Goal: Task Accomplishment & Management: Manage account settings

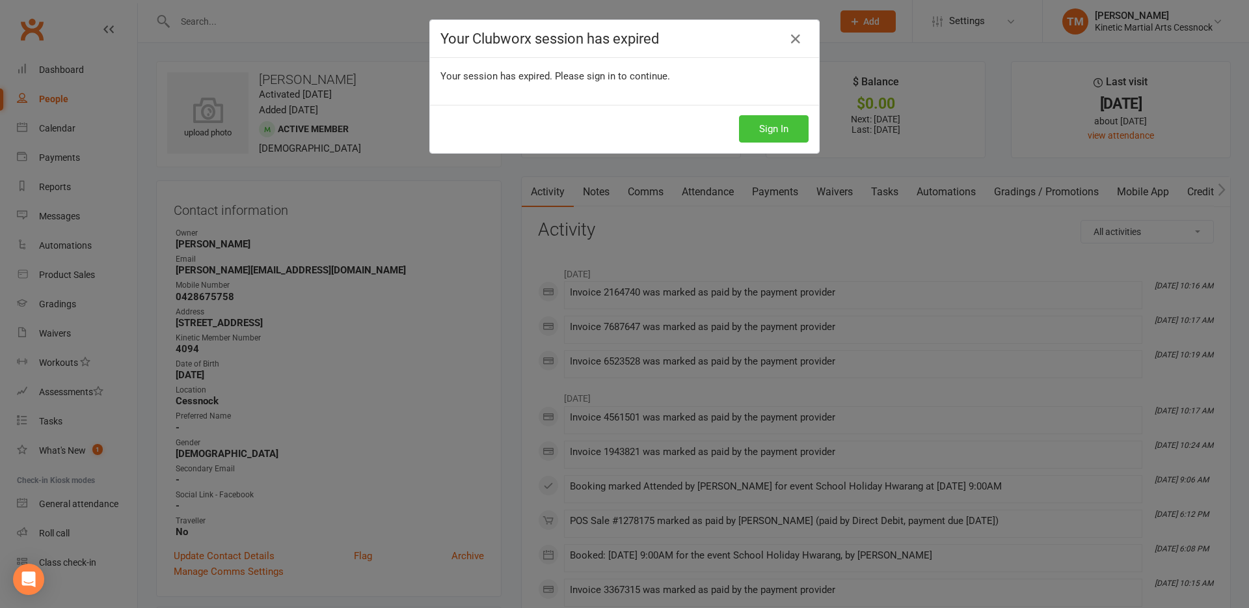
click at [762, 134] on button "Sign In" at bounding box center [774, 128] width 70 height 27
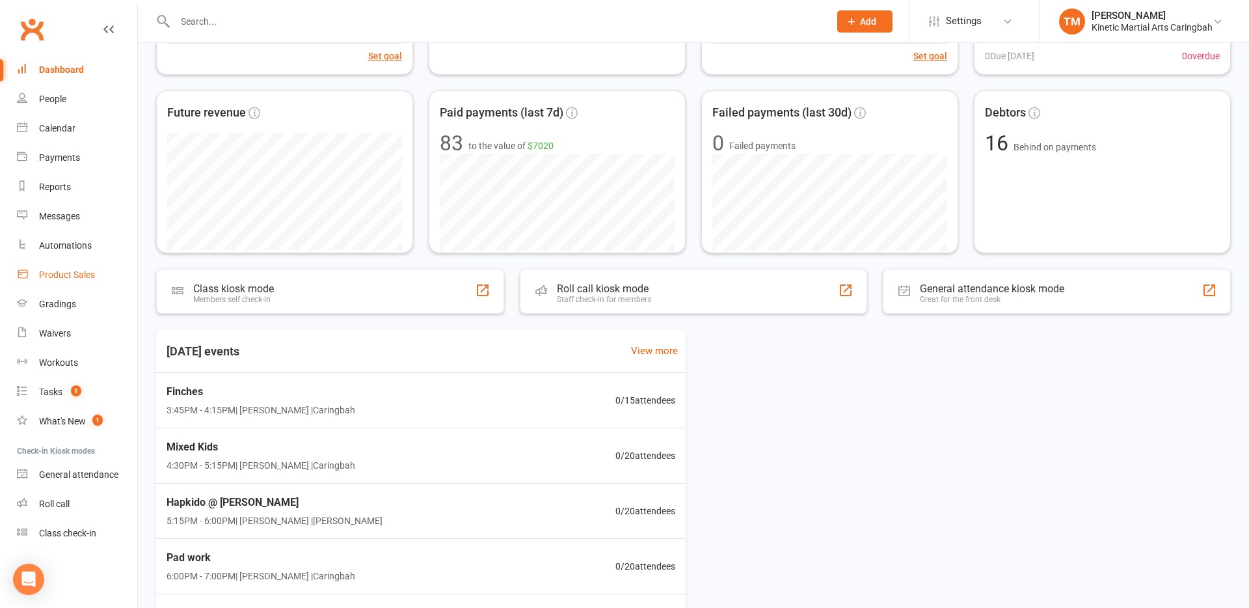
scroll to position [358, 0]
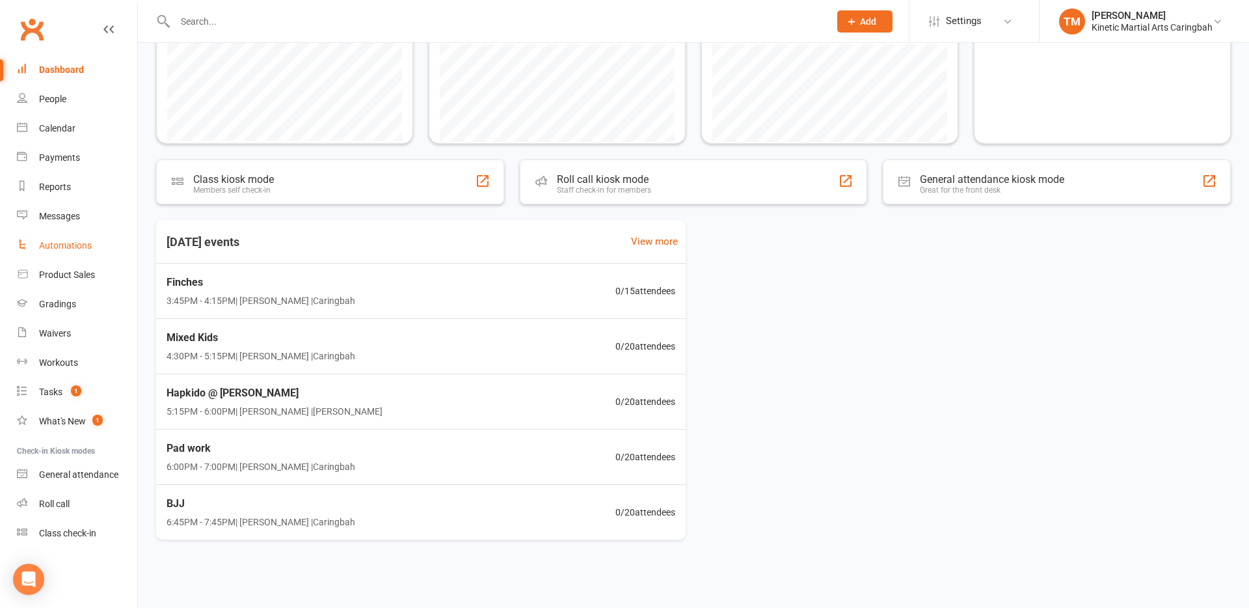
click at [87, 245] on div "Automations" at bounding box center [65, 245] width 53 height 10
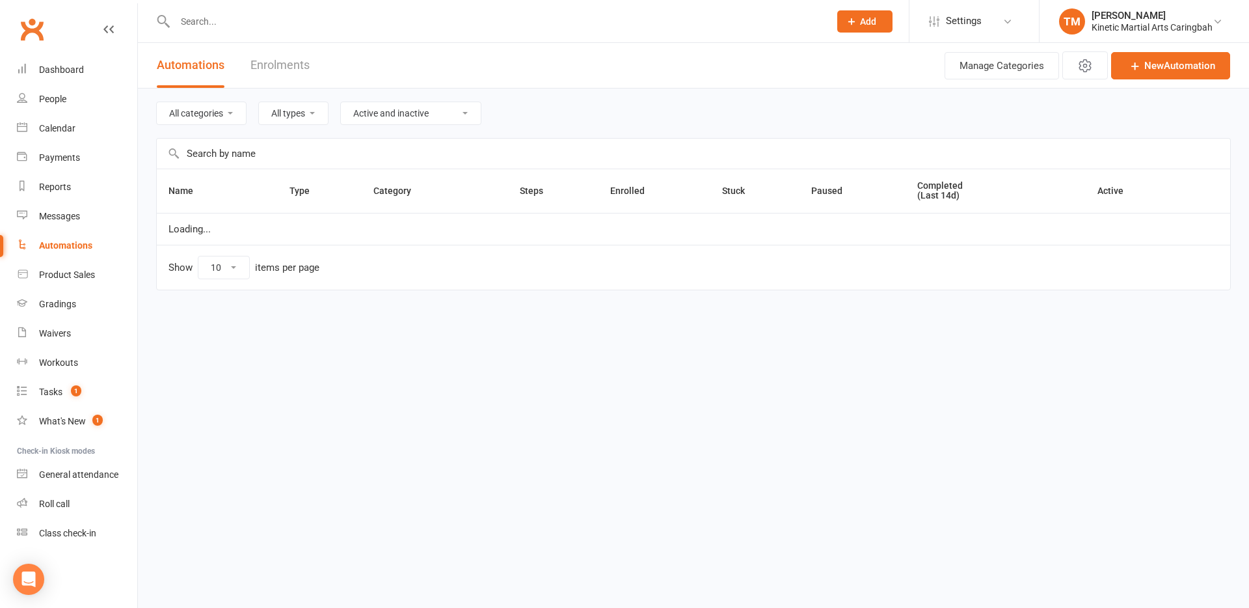
select select "100"
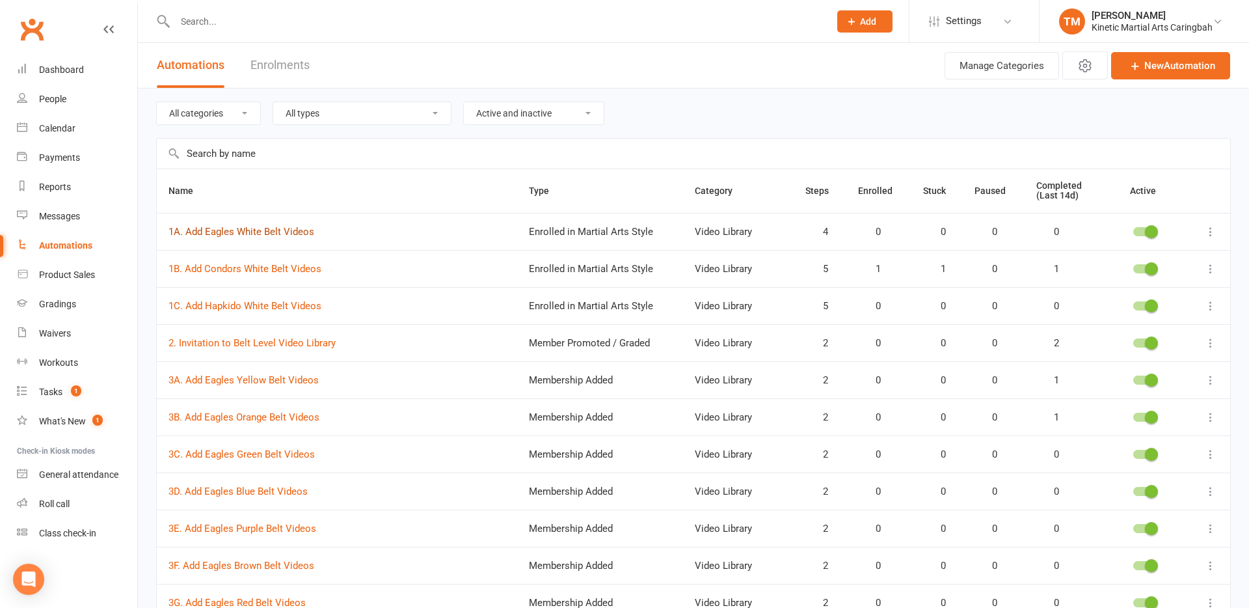
click at [271, 232] on link "1A. Add Eagles White Belt Videos" at bounding box center [241, 232] width 146 height 12
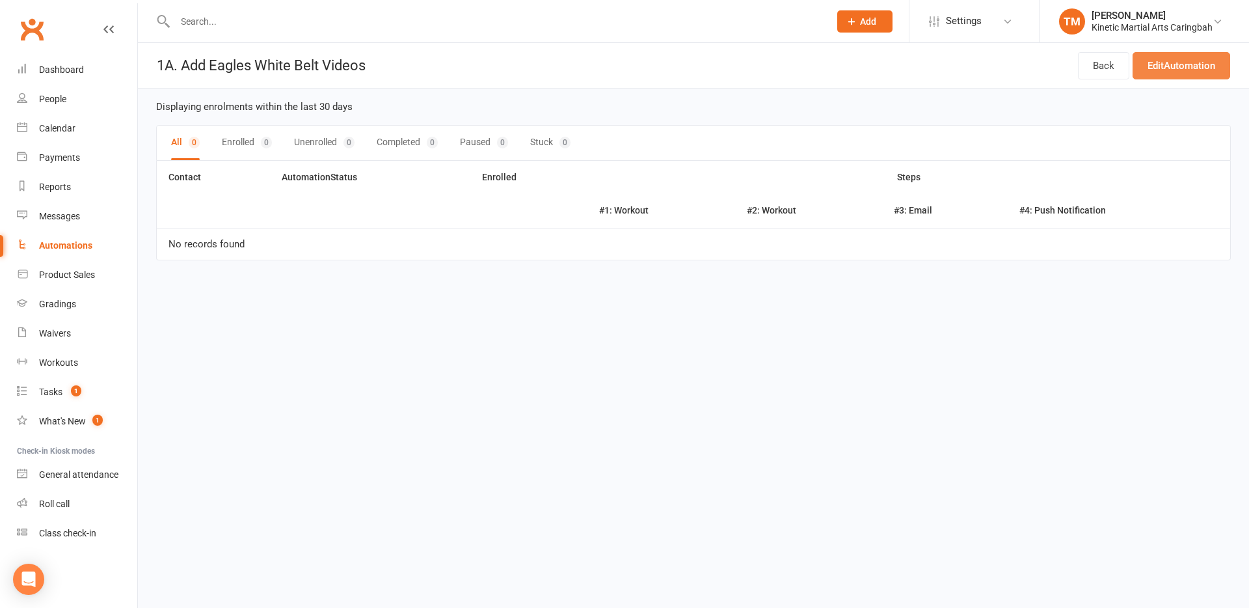
click at [1164, 70] on link "Edit Automation" at bounding box center [1181, 65] width 98 height 27
click at [88, 245] on div "Automations" at bounding box center [65, 245] width 53 height 10
select select "100"
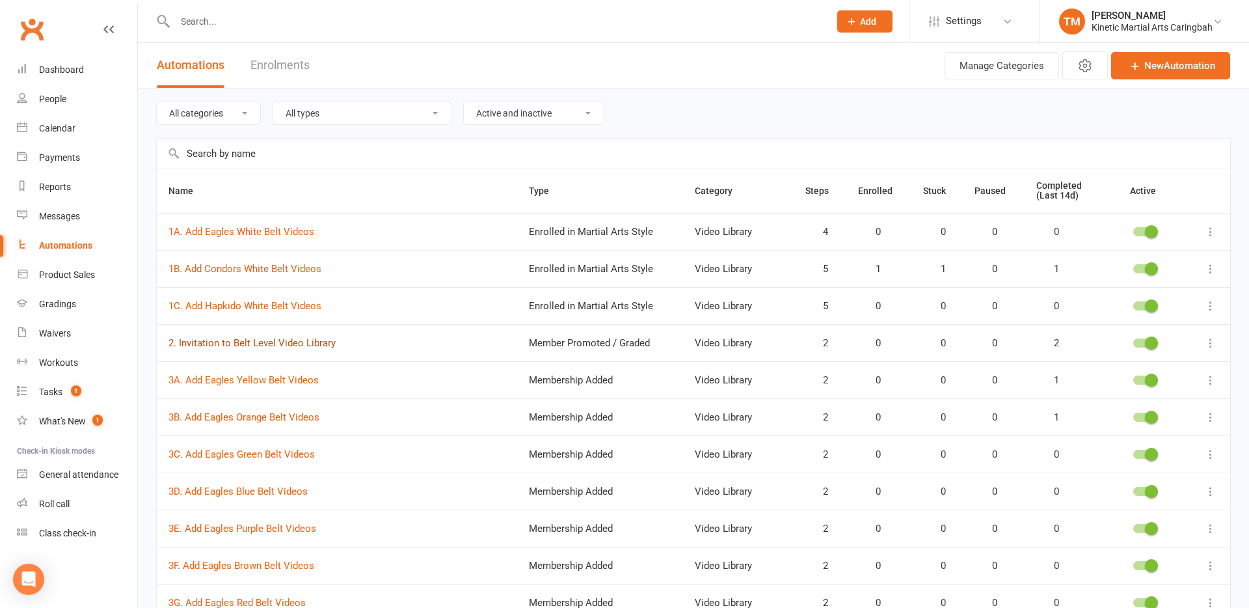
click at [225, 342] on link "2. Invitation to Belt Level Video Library" at bounding box center [251, 343] width 167 height 12
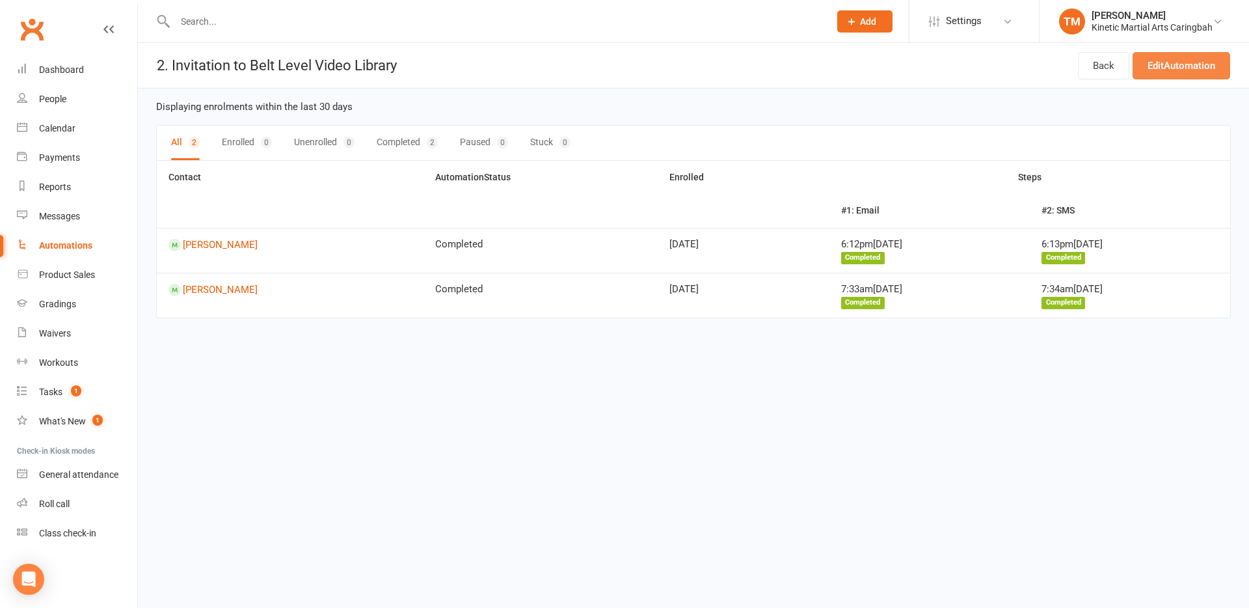
click at [1162, 63] on link "Edit Automation" at bounding box center [1181, 65] width 98 height 27
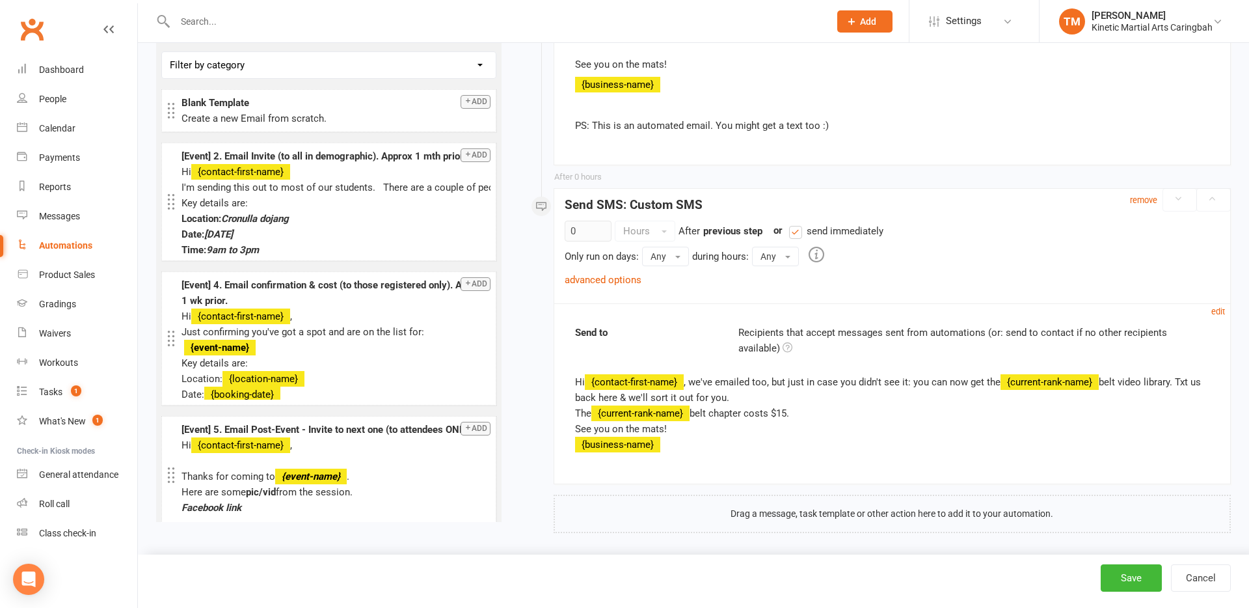
scroll to position [857, 0]
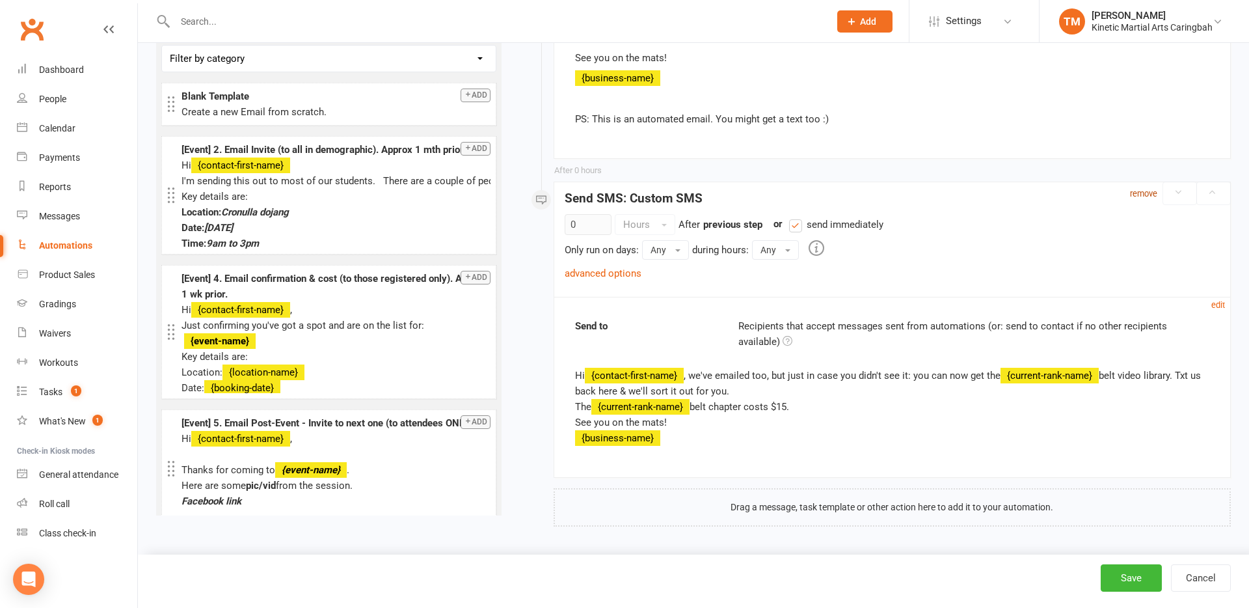
click at [1149, 194] on small "remove" at bounding box center [1143, 194] width 27 height 10
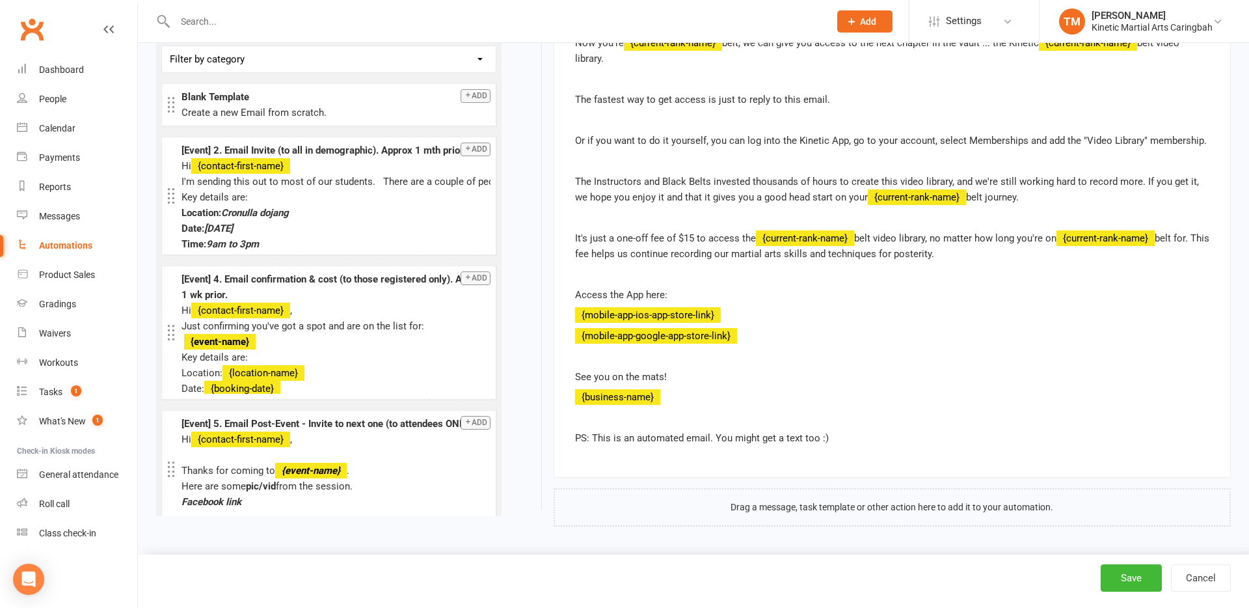
scroll to position [539, 0]
click at [1130, 572] on button "Save" at bounding box center [1131, 577] width 61 height 27
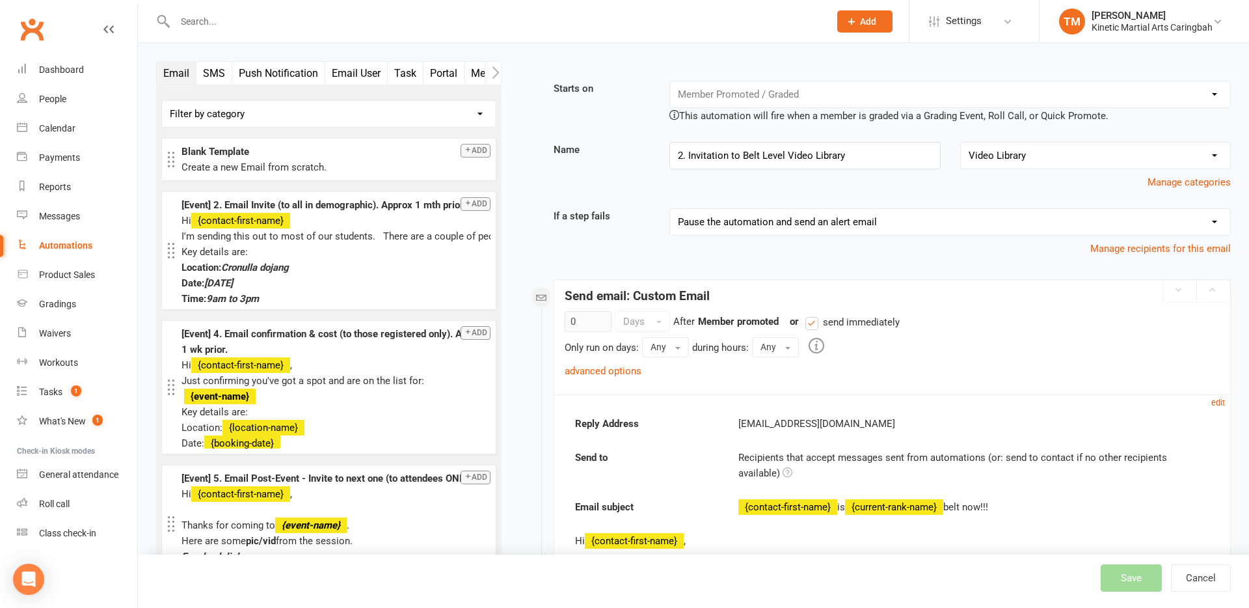
select select "100"
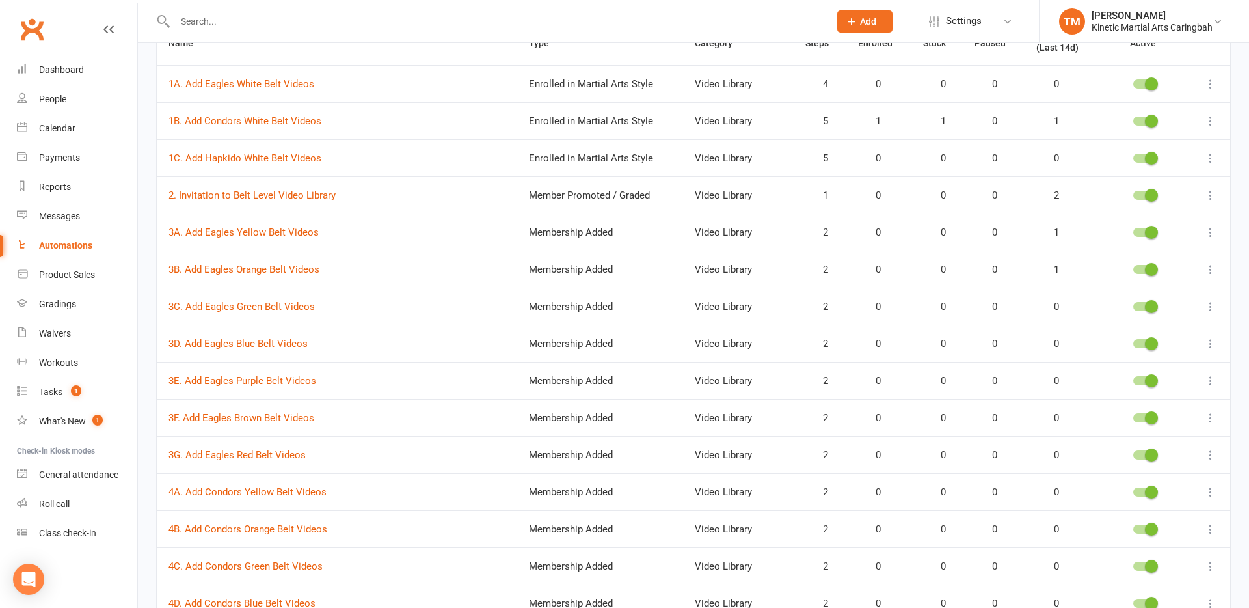
scroll to position [232, 0]
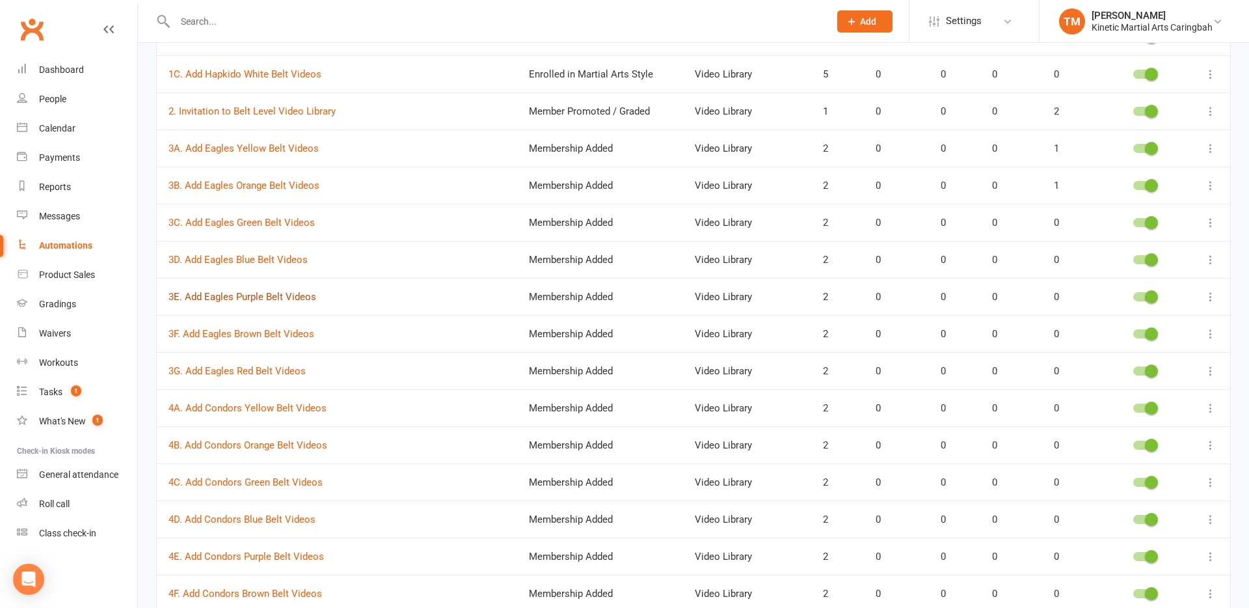
click at [234, 291] on link "3E. Add Eagles Purple Belt Videos" at bounding box center [242, 297] width 148 height 12
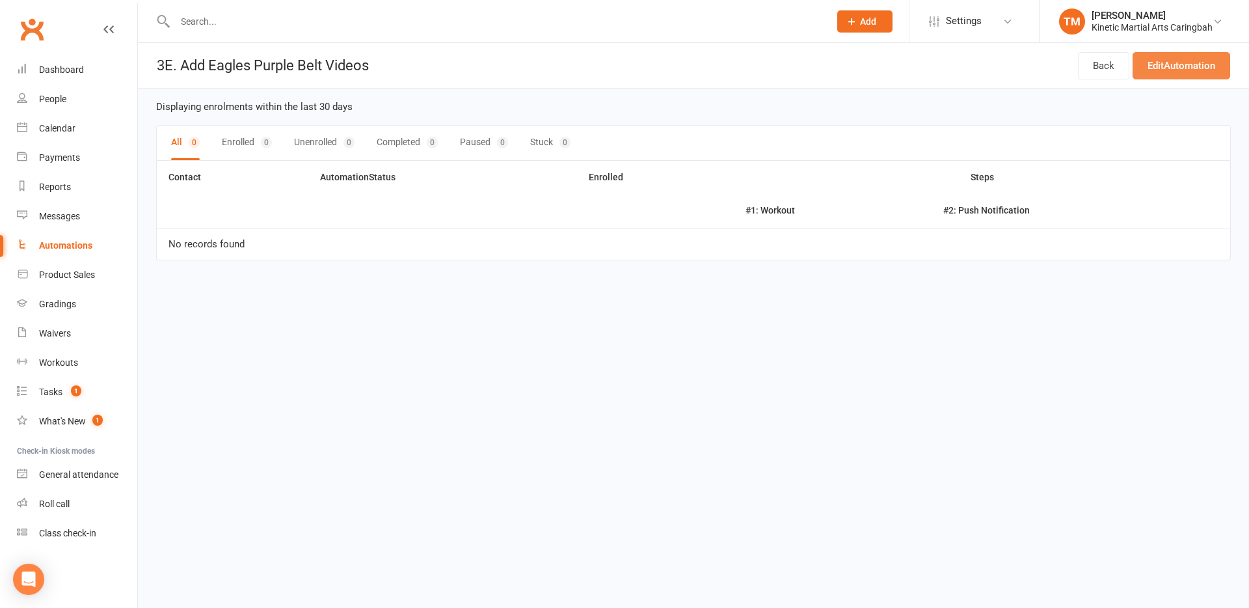
click at [1204, 69] on link "Edit Automation" at bounding box center [1181, 65] width 98 height 27
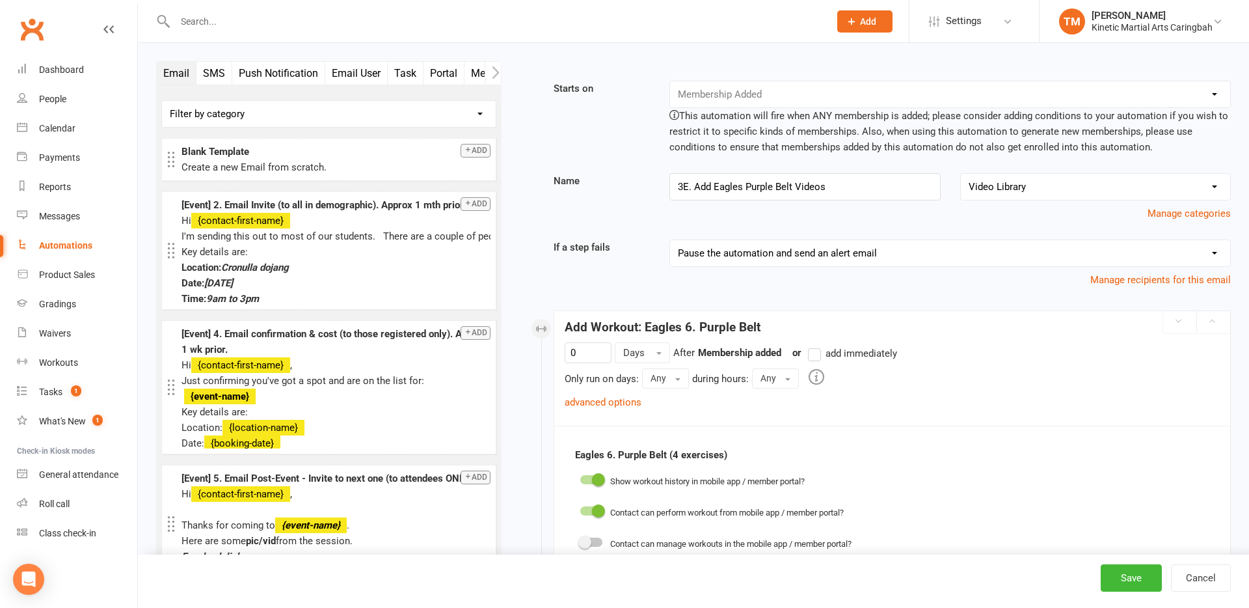
click at [66, 249] on div "Automations" at bounding box center [65, 245] width 53 height 10
select select "100"
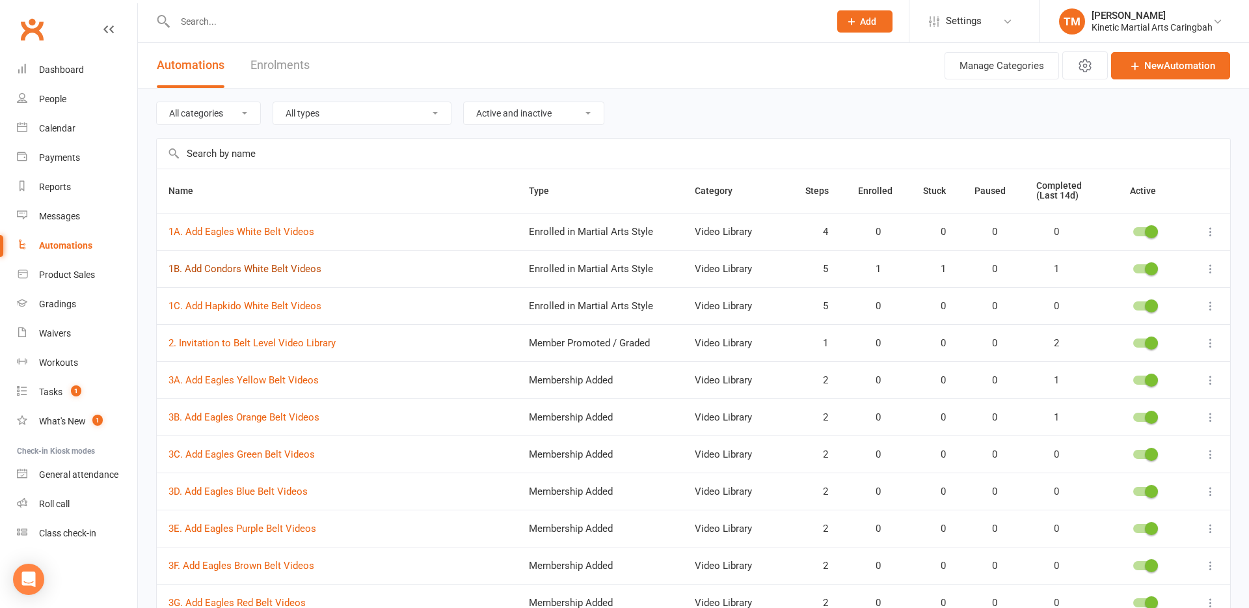
click at [245, 263] on link "1B. Add Condors White Belt Videos" at bounding box center [244, 269] width 153 height 12
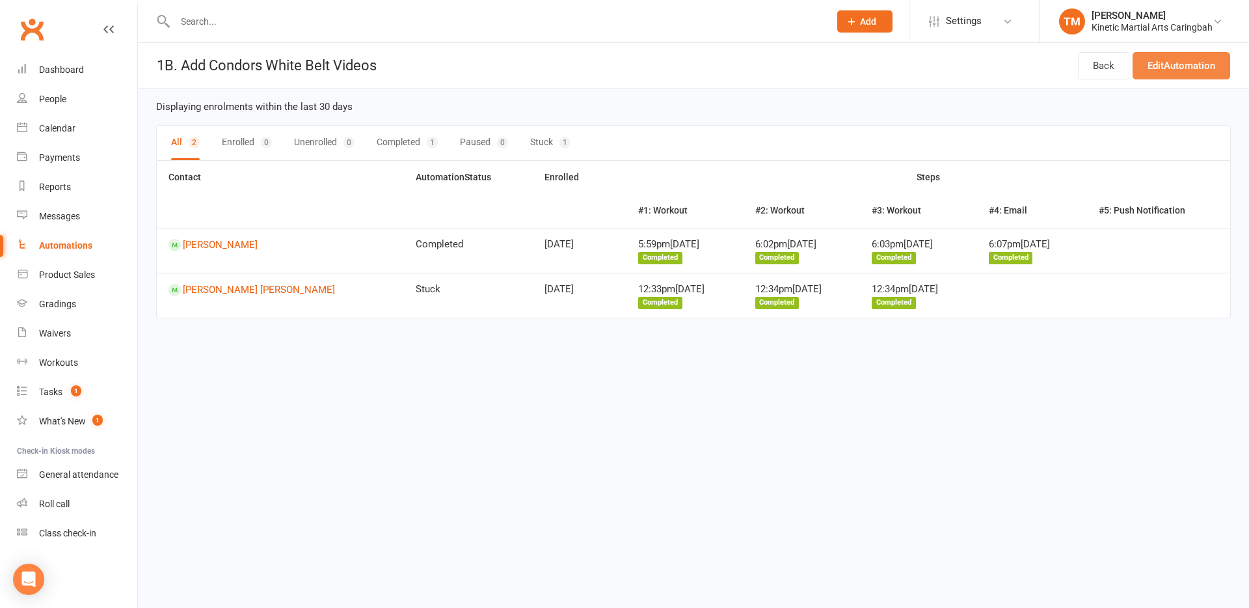
click at [1198, 62] on link "Edit Automation" at bounding box center [1181, 65] width 98 height 27
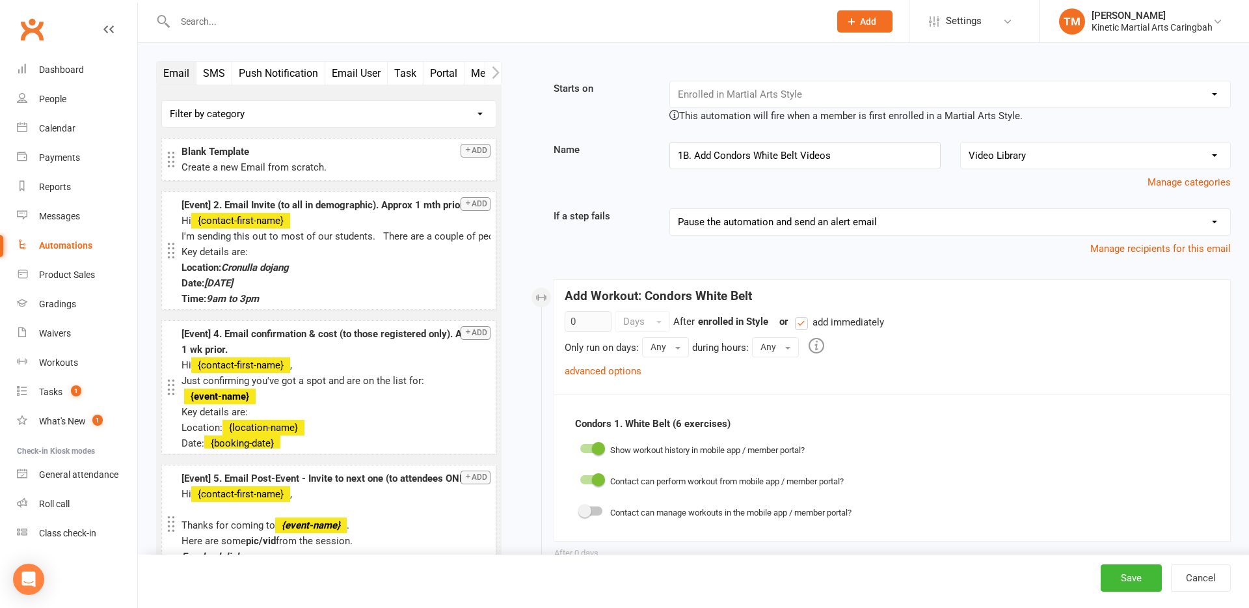
click at [83, 238] on link "Automations" at bounding box center [77, 245] width 120 height 29
select select "100"
